Goal: Task Accomplishment & Management: Use online tool/utility

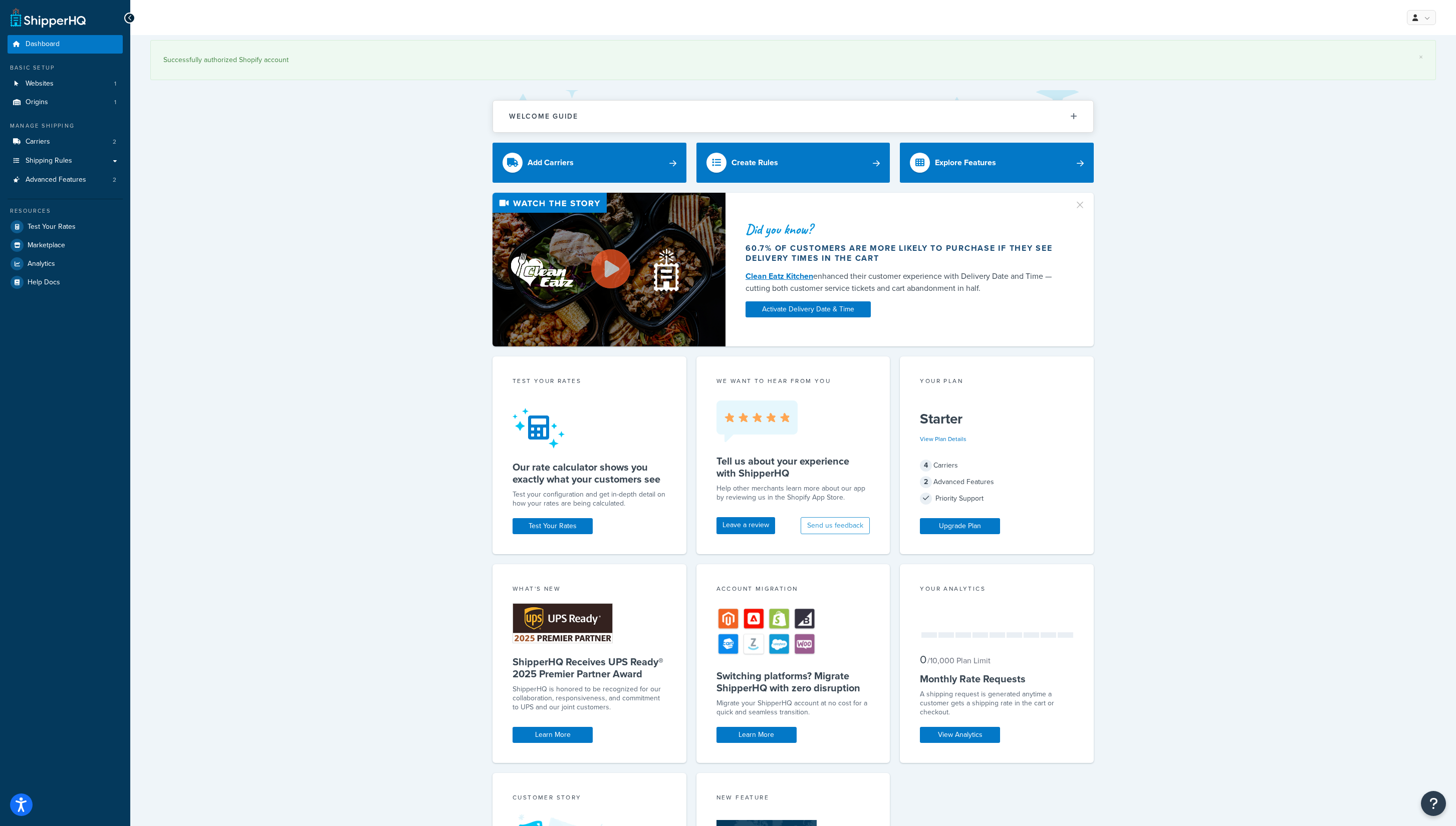
click at [141, 325] on div "× Successfully authorized Shopify account Welcome Guide ShipperHQ: An Overview …" at bounding box center [793, 524] width 1325 height 979
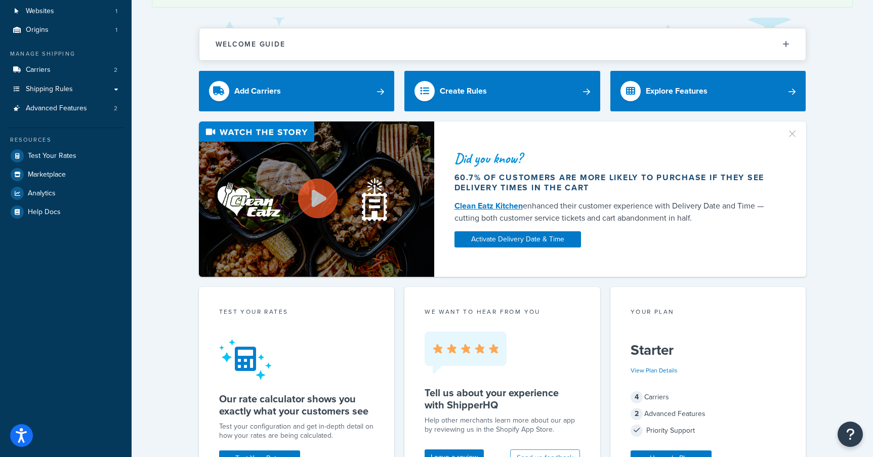
scroll to position [101, 0]
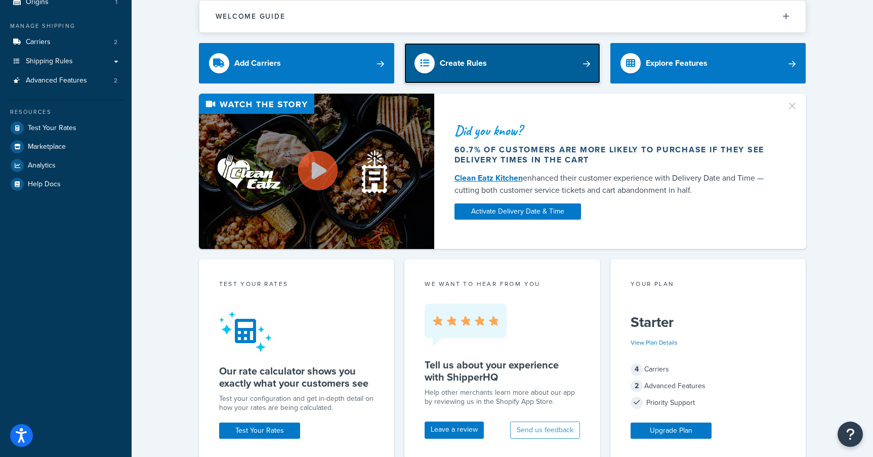
click at [567, 59] on link "Create Rules" at bounding box center [502, 63] width 196 height 40
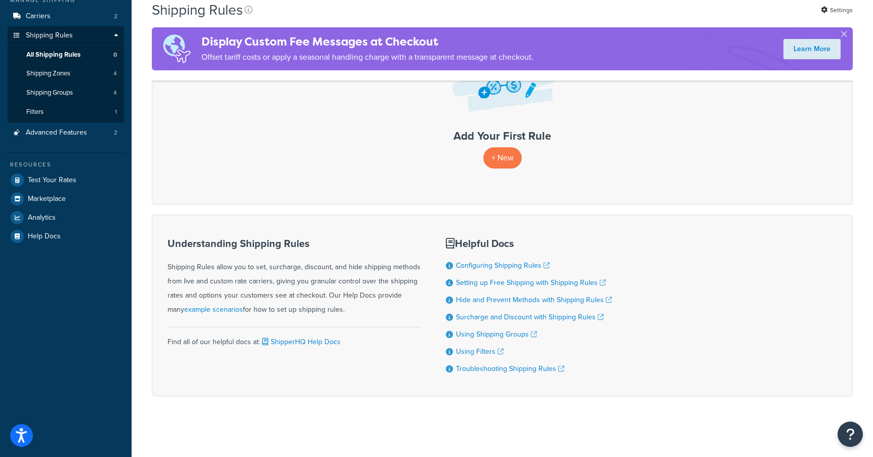
scroll to position [131, 0]
